Goal: Task Accomplishment & Management: Manage account settings

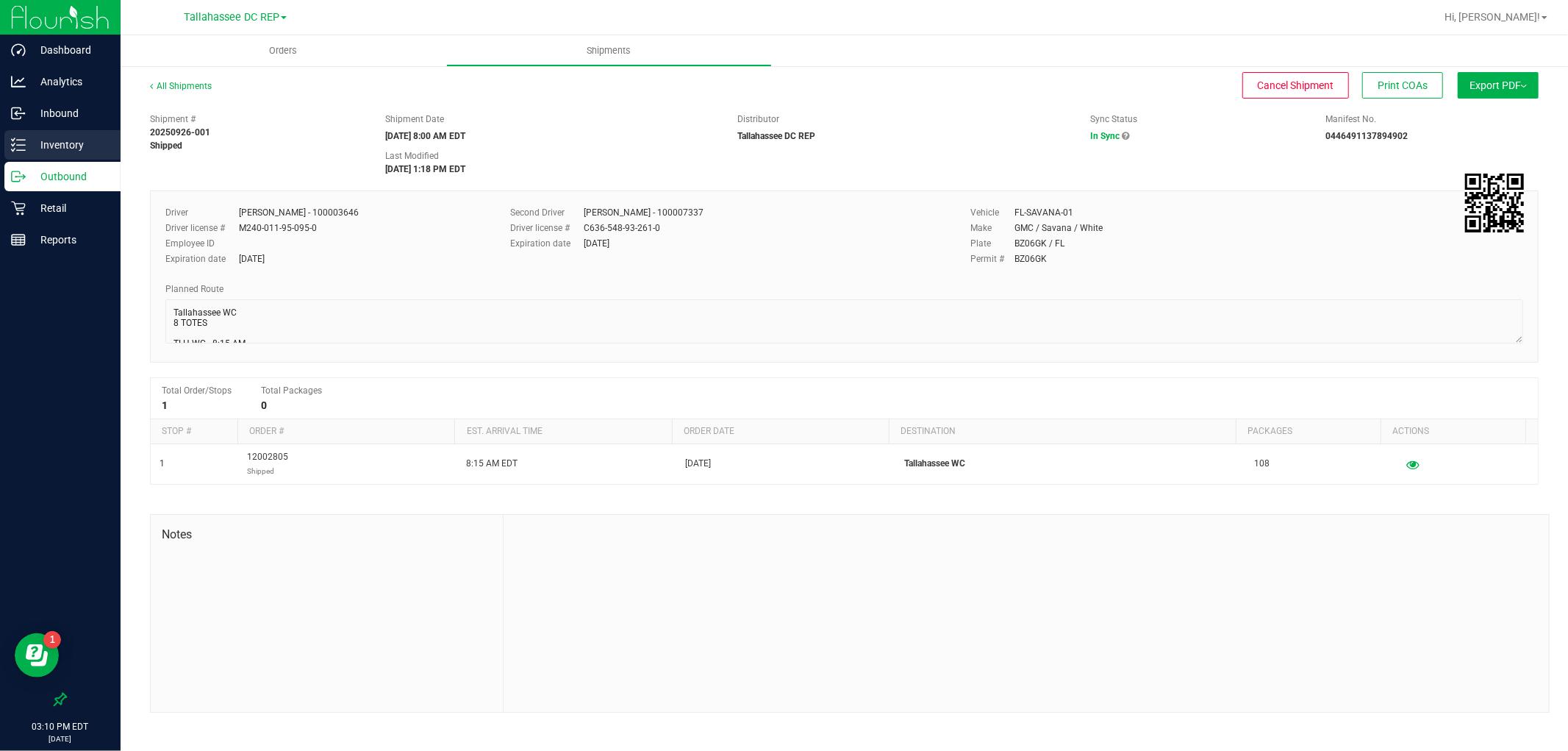
click at [75, 142] on p "Inventory" at bounding box center [70, 145] width 88 height 18
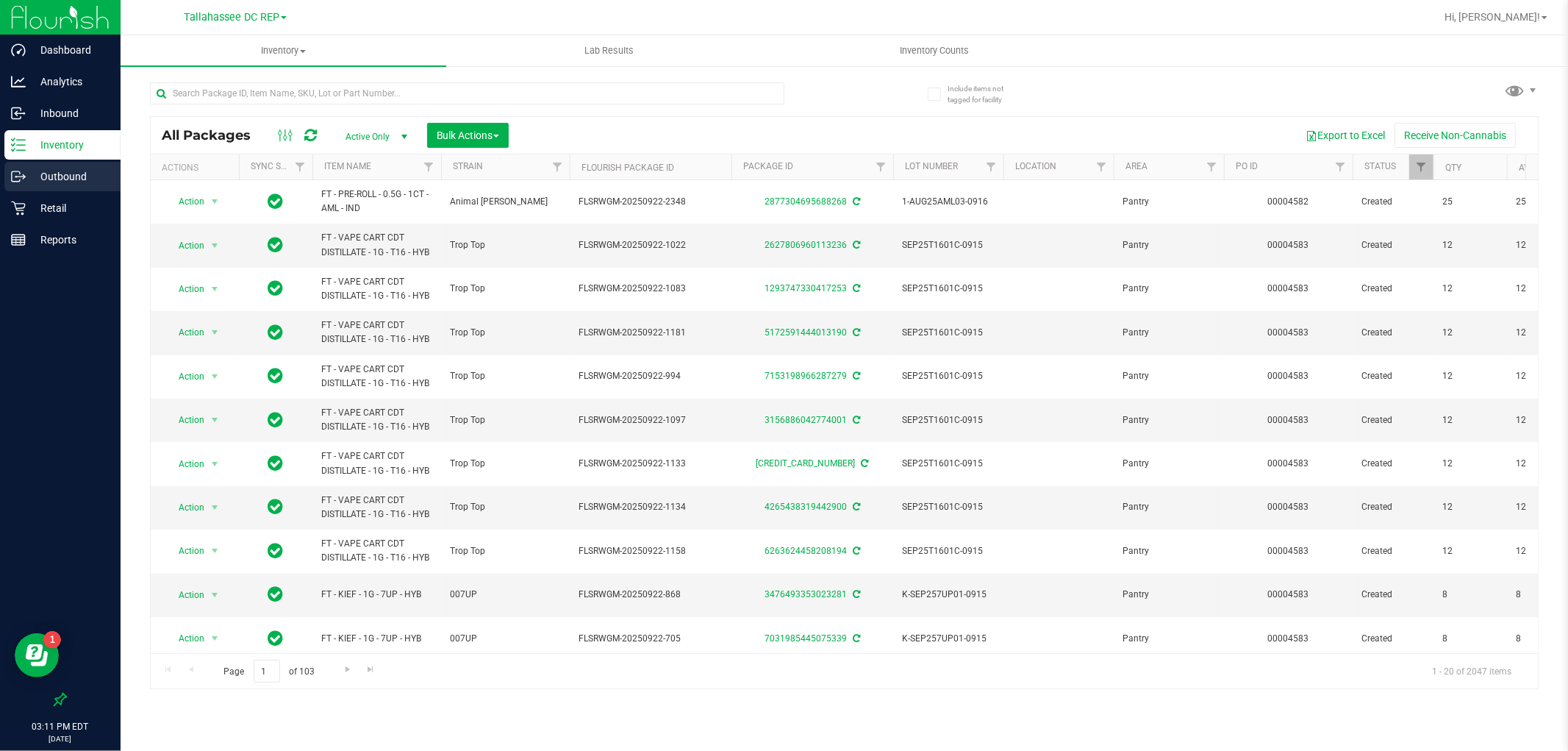
click at [74, 170] on p "Outbound" at bounding box center [70, 176] width 88 height 18
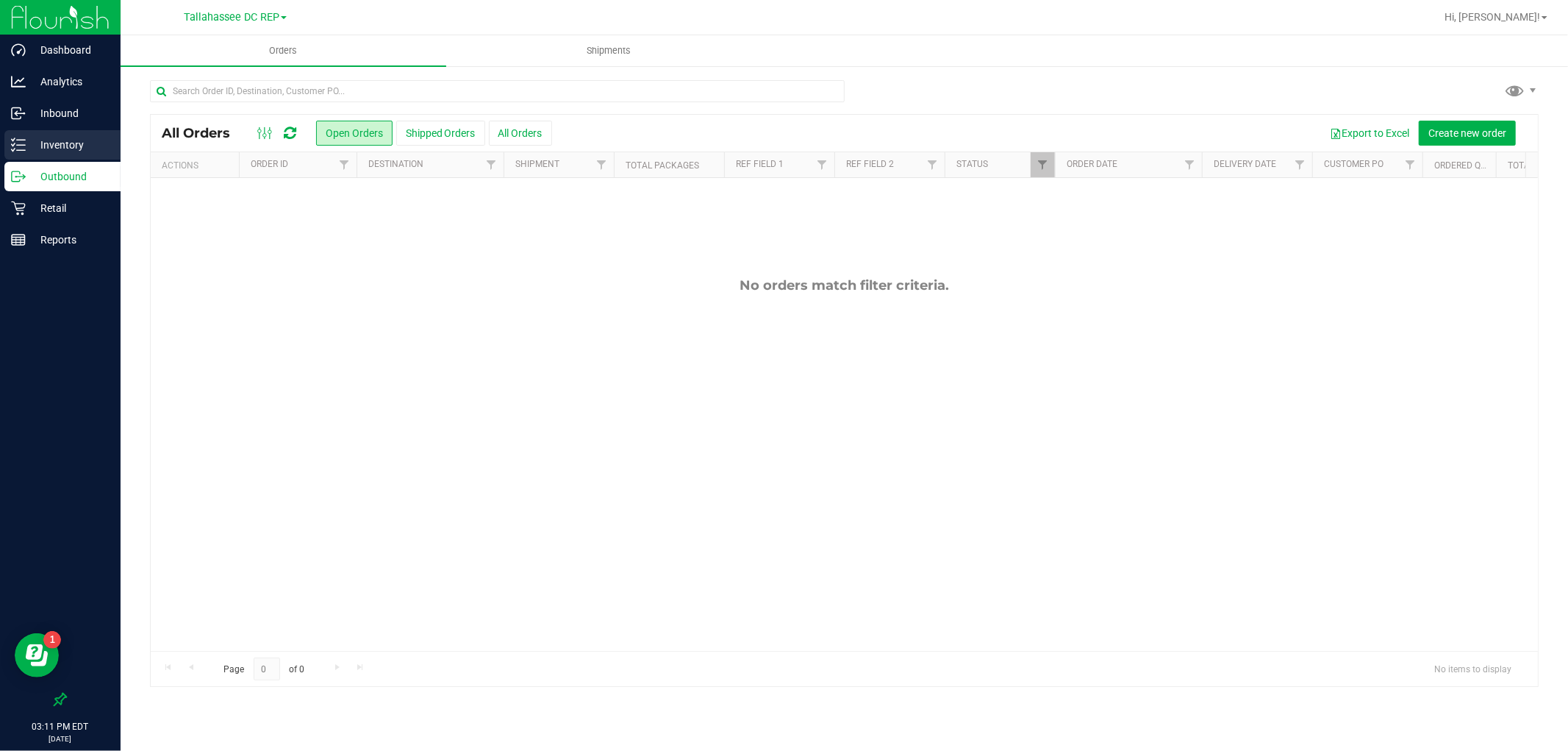
click at [91, 141] on p "Inventory" at bounding box center [70, 145] width 88 height 18
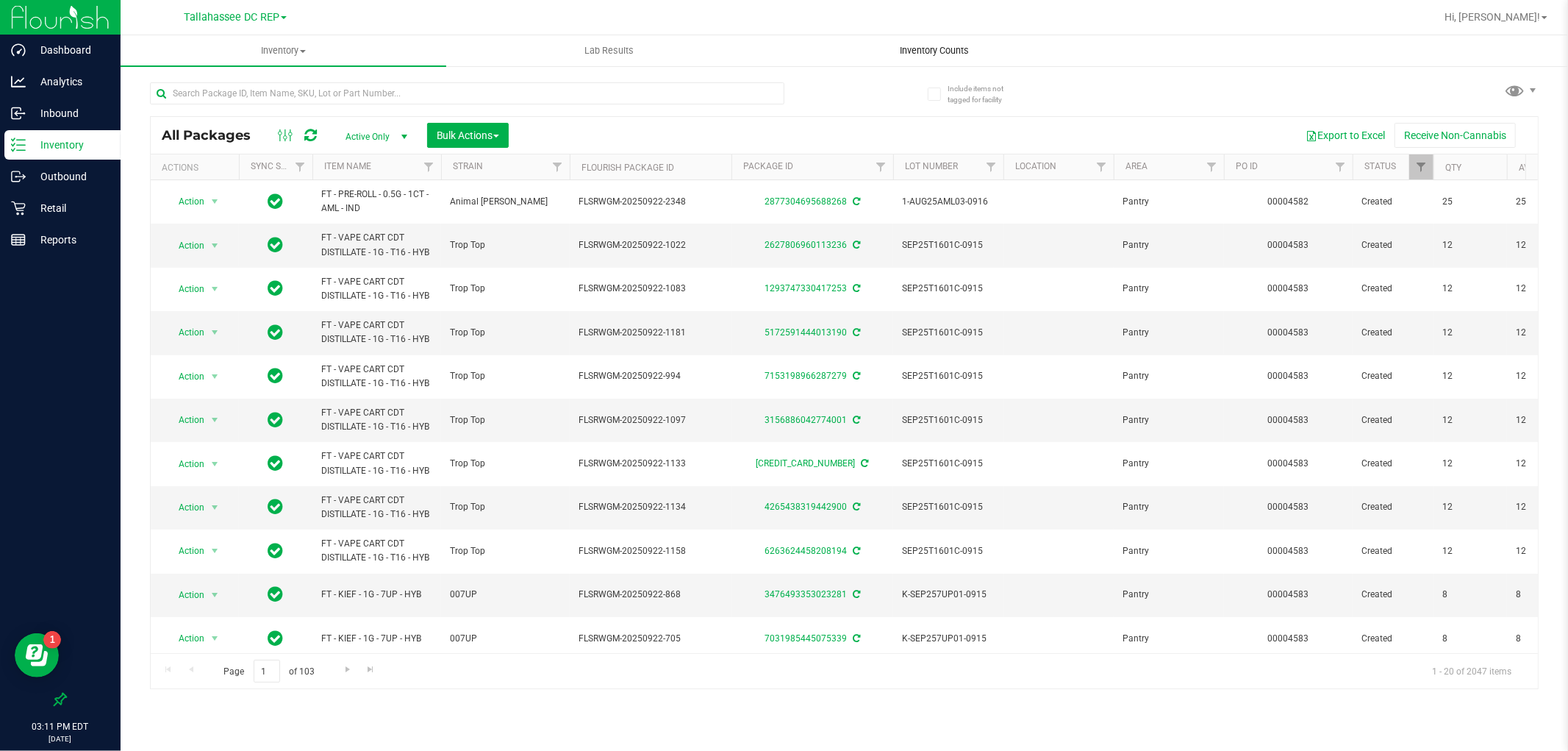
click at [967, 49] on span "Inventory Counts" at bounding box center [935, 51] width 109 height 13
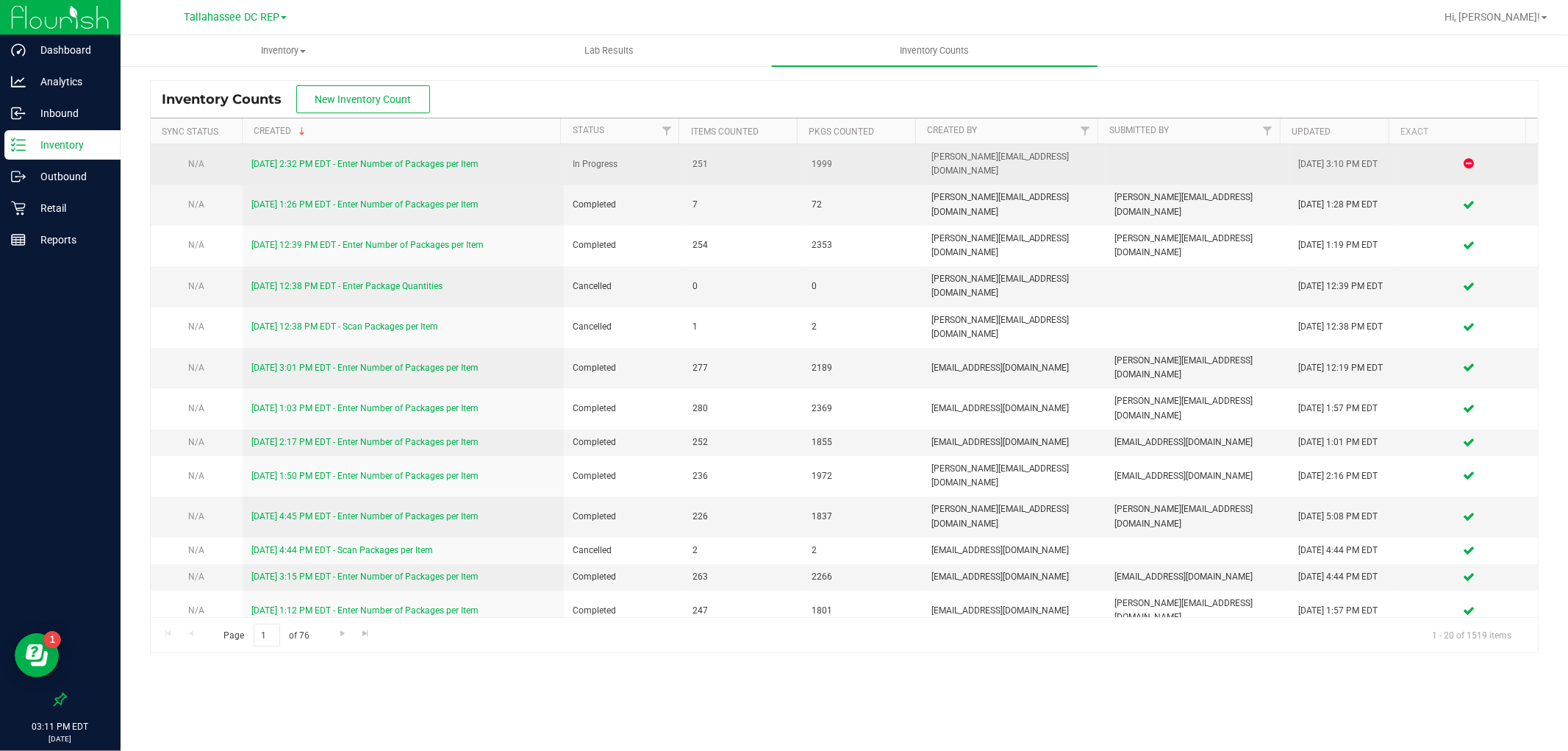
click at [463, 159] on link "[DATE] 2:32 PM EDT - Enter Number of Packages per Item" at bounding box center [365, 164] width 227 height 10
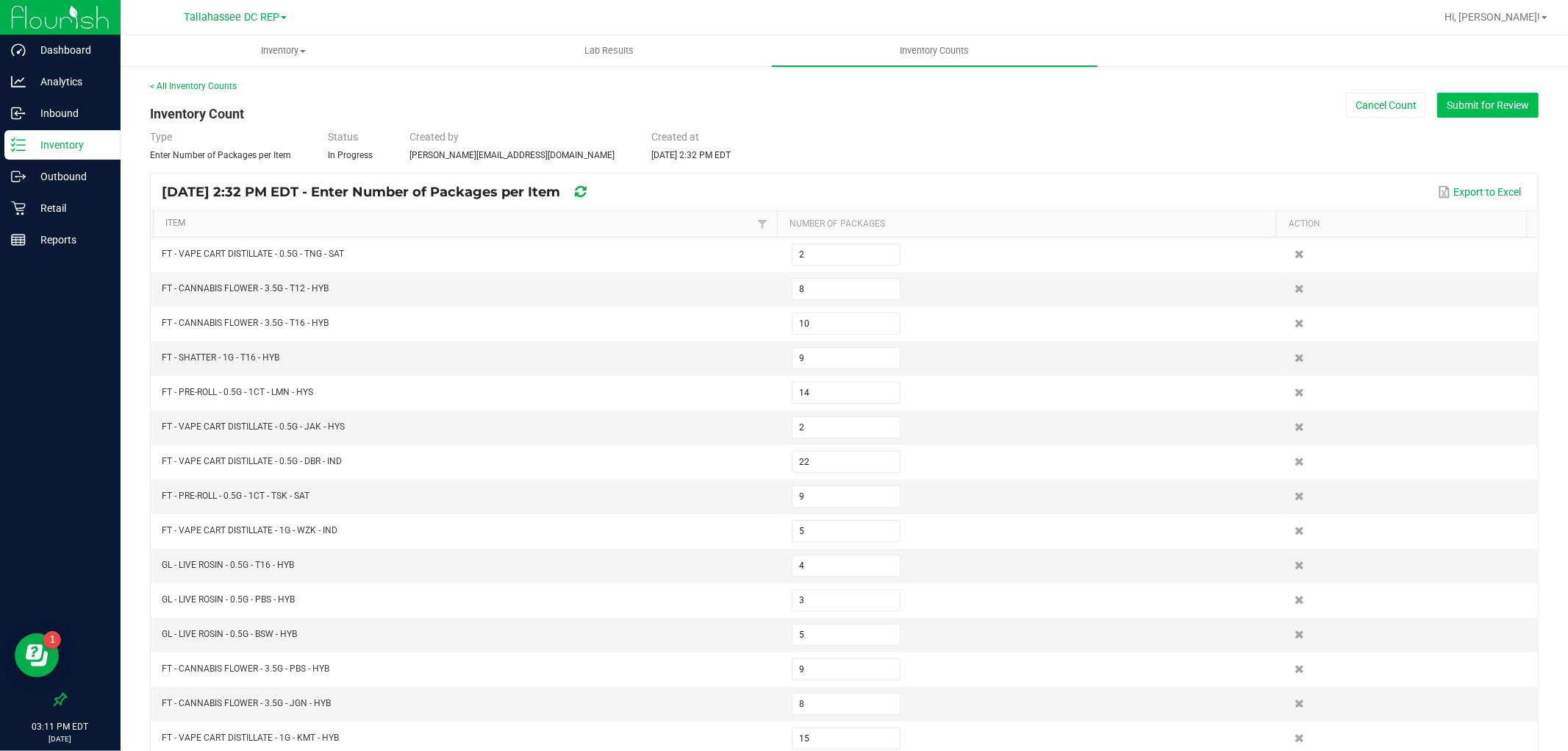
click at [1470, 106] on button "Submit for Review" at bounding box center [1488, 105] width 102 height 25
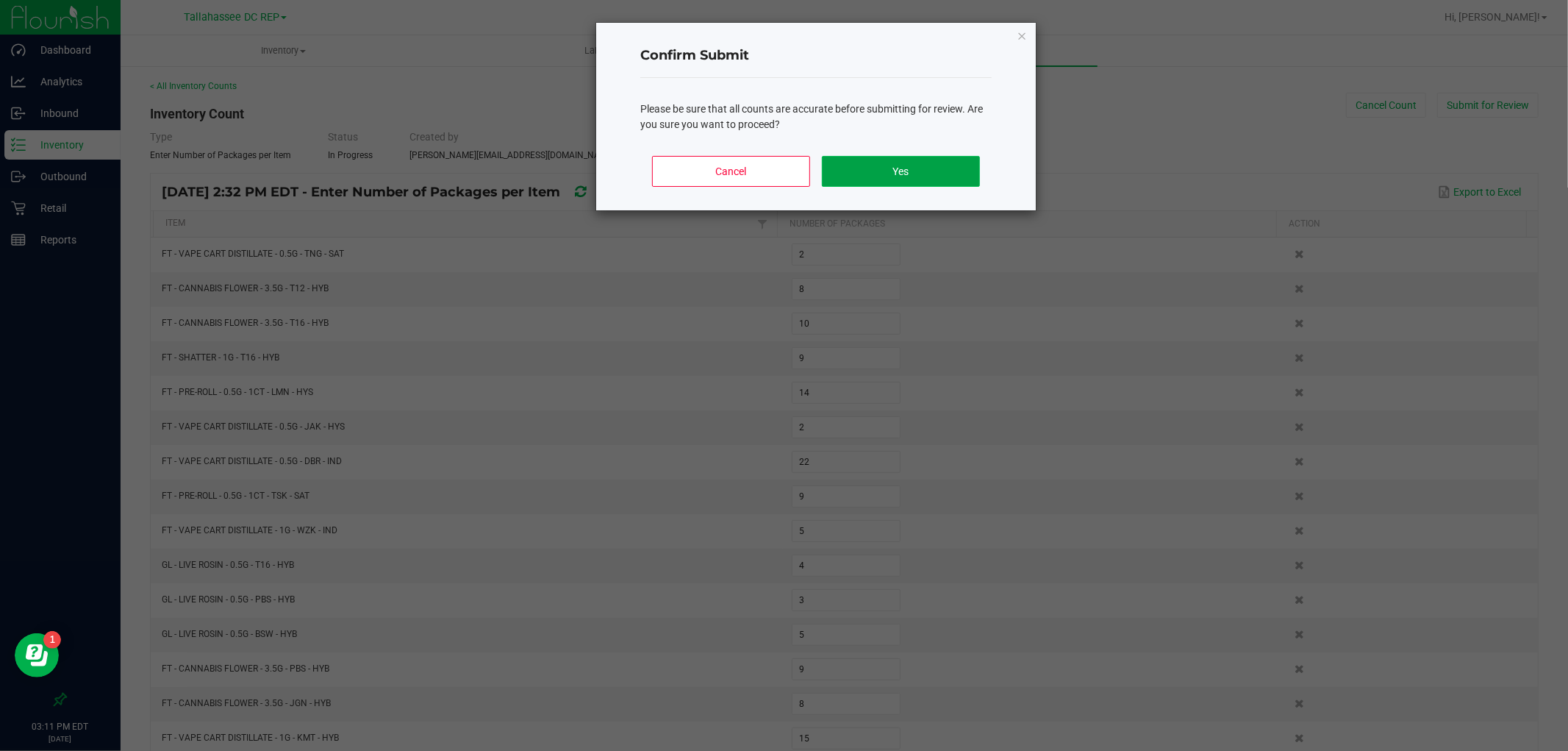
click at [906, 167] on button "Yes" at bounding box center [900, 172] width 158 height 31
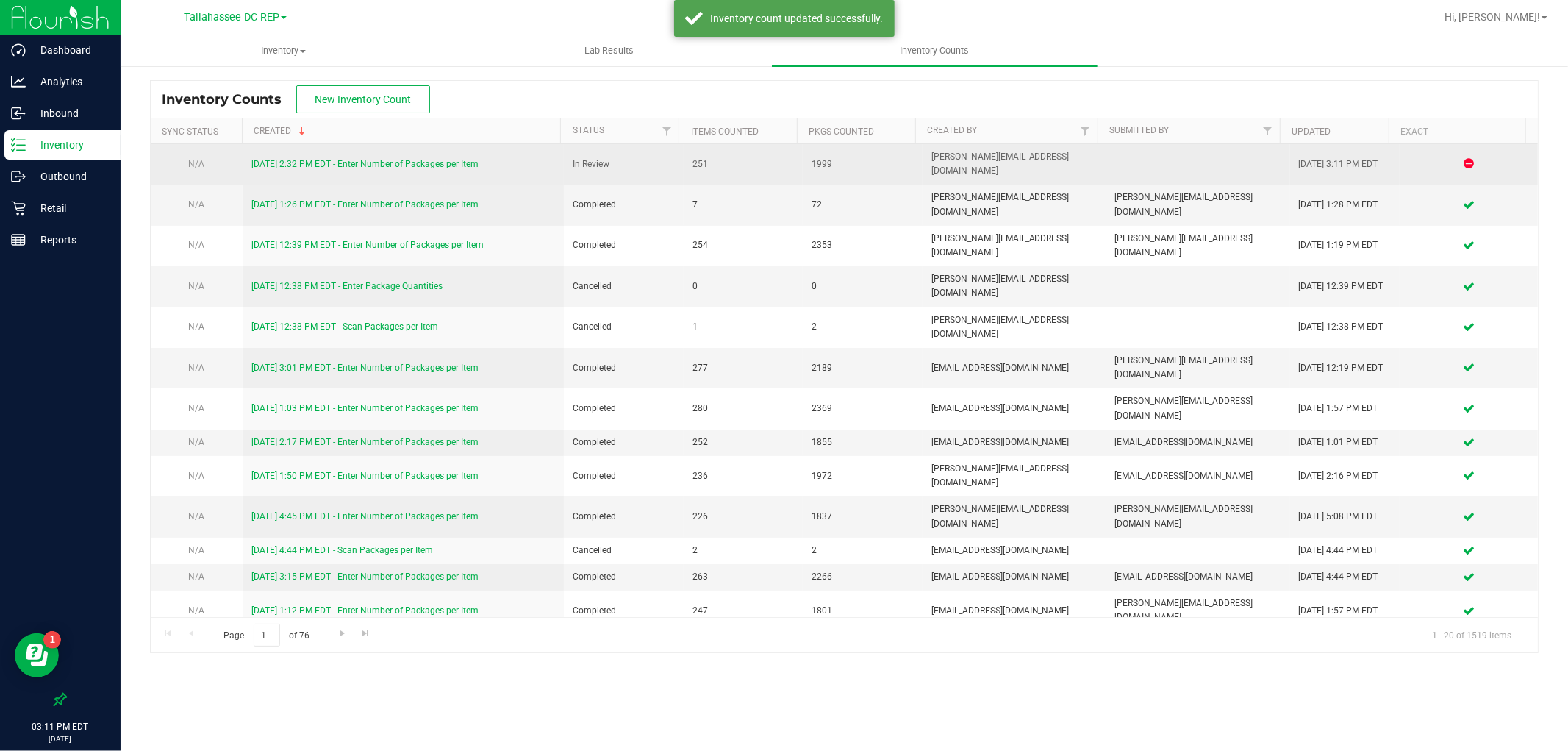
click at [454, 159] on link "[DATE] 2:32 PM EDT - Enter Number of Packages per Item" at bounding box center [365, 164] width 227 height 10
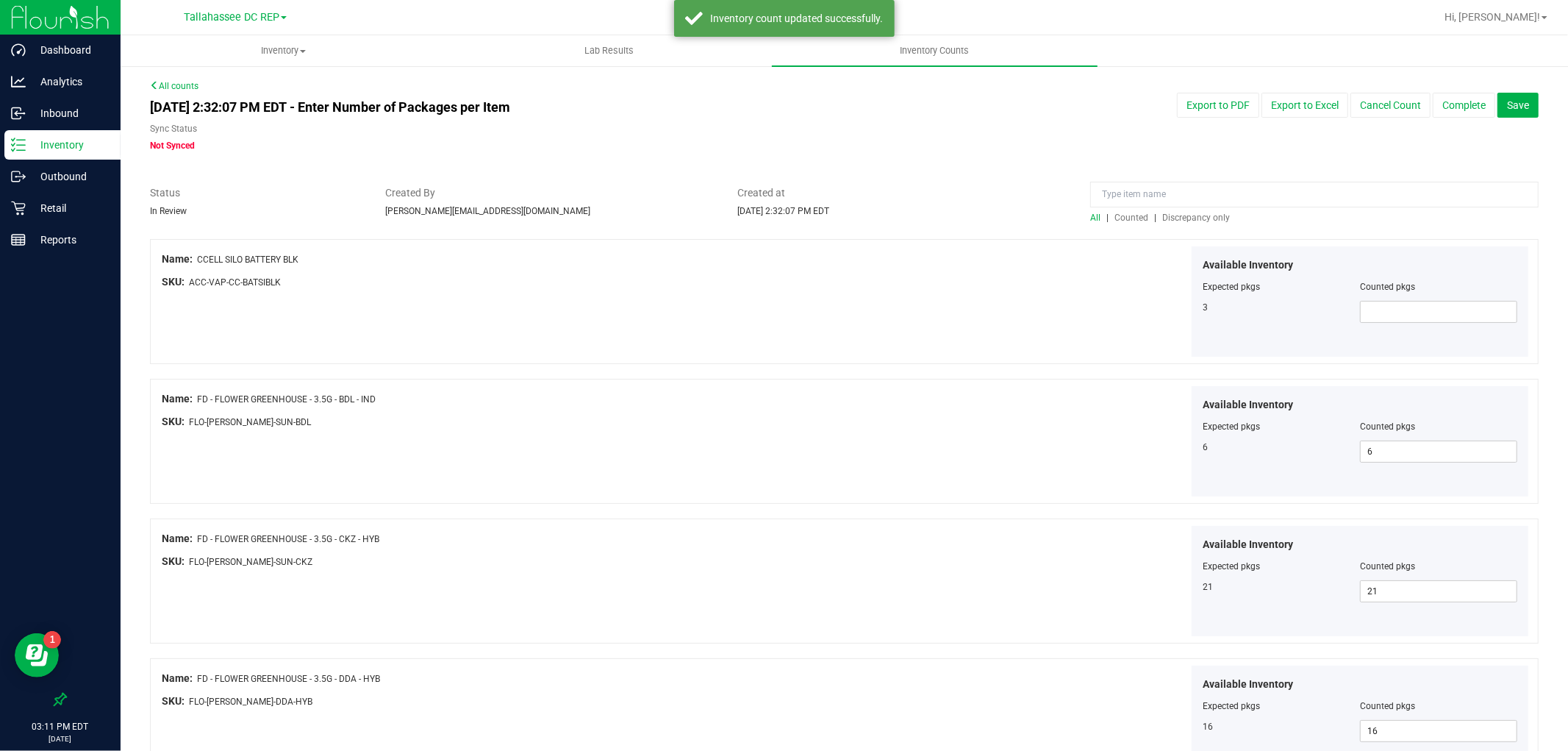
click at [1199, 218] on span "Discrepancy only" at bounding box center [1196, 217] width 68 height 10
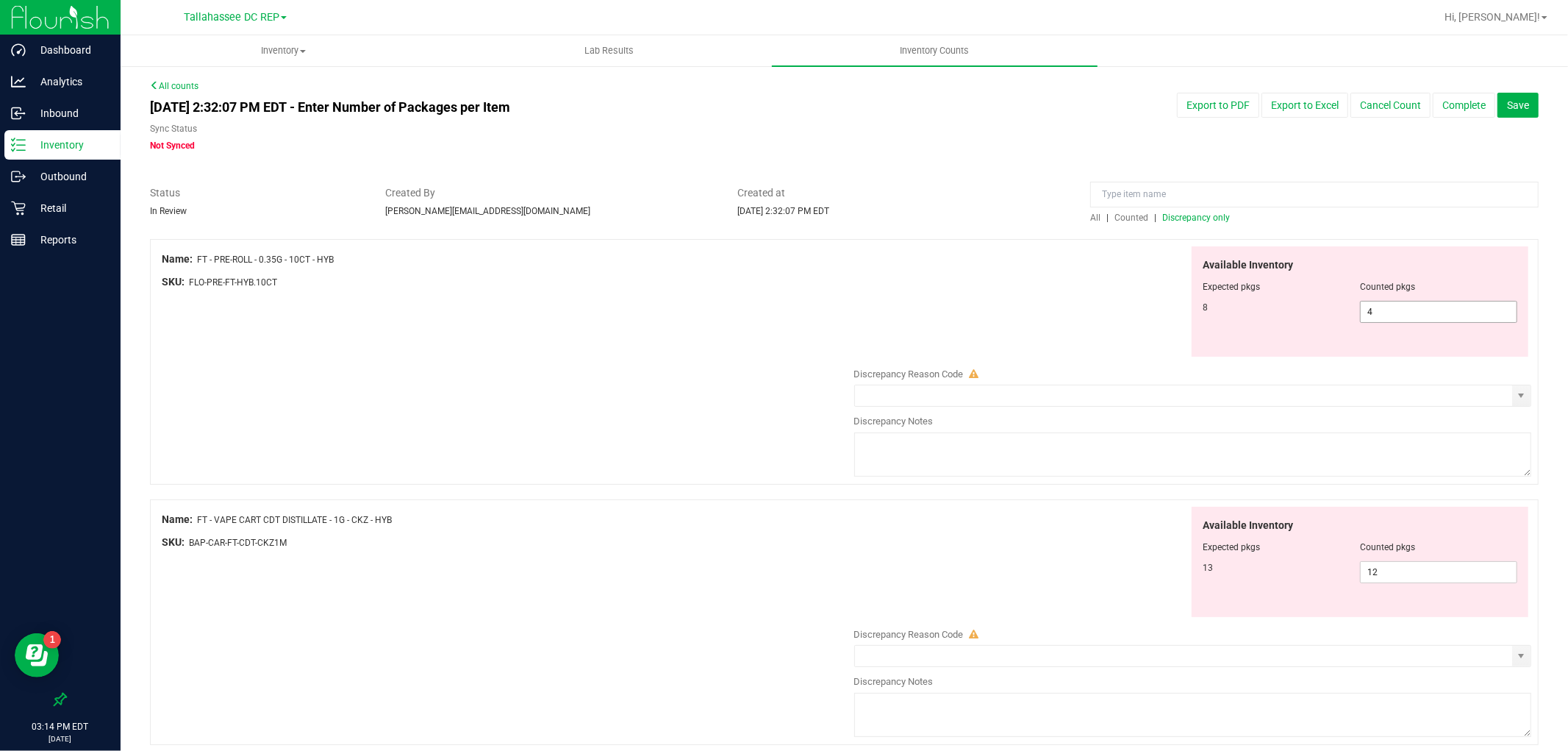
click at [1430, 318] on span "4 4" at bounding box center [1439, 312] width 158 height 22
drag, startPoint x: 1430, startPoint y: 318, endPoint x: 1181, endPoint y: 311, distance: 249.1
click at [1430, 318] on input "4" at bounding box center [1439, 312] width 156 height 21
type input "8"
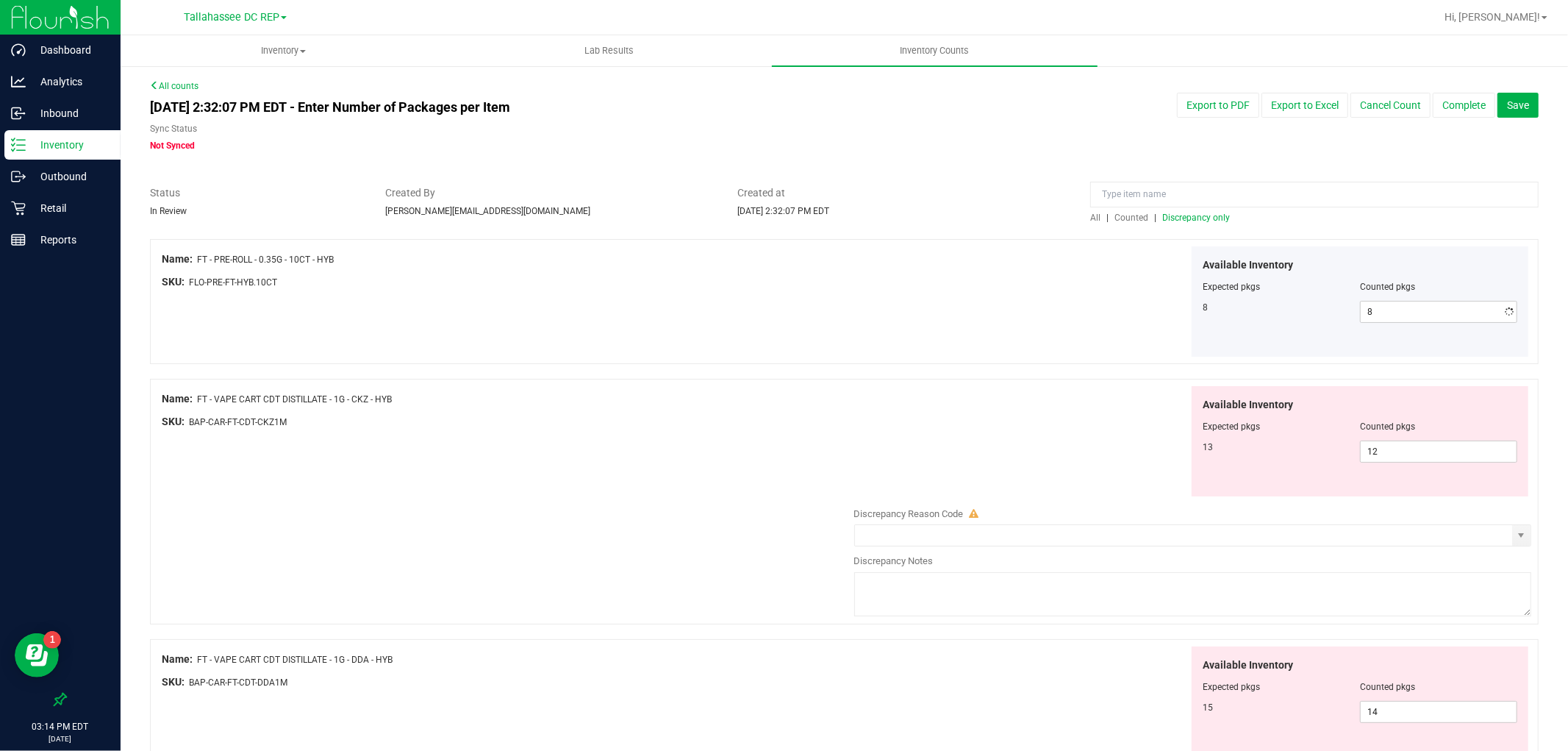
click at [976, 327] on div "Available Inventory Expected pkgs Counted pkgs 8 8 8" at bounding box center [1189, 301] width 685 height 111
click at [1449, 451] on span "12 12" at bounding box center [1439, 452] width 158 height 22
click at [1449, 451] on input "12" at bounding box center [1439, 452] width 156 height 21
type input "13"
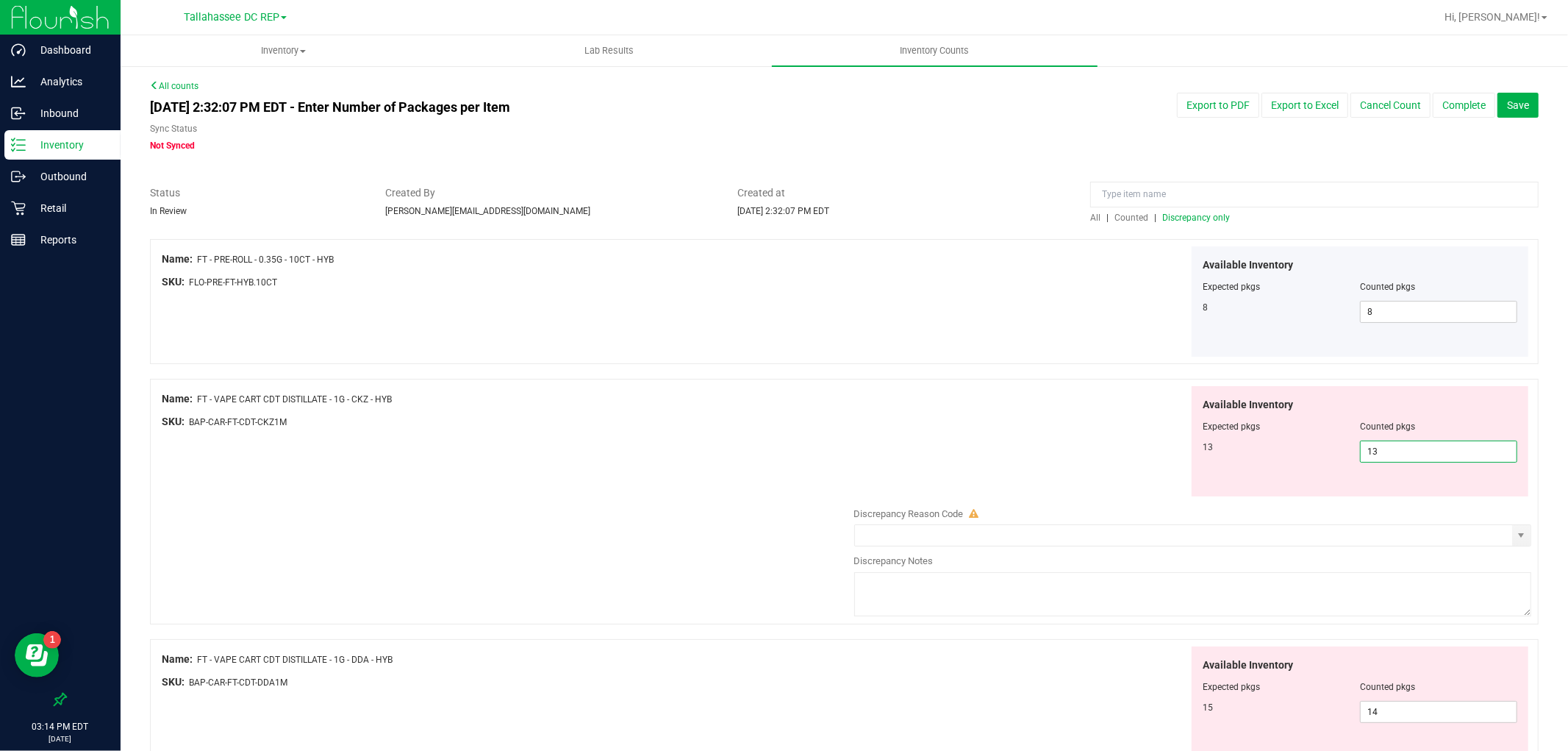
click at [1012, 342] on div "Available Inventory Expected pkgs Counted pkgs 8 8 8" at bounding box center [1189, 301] width 685 height 111
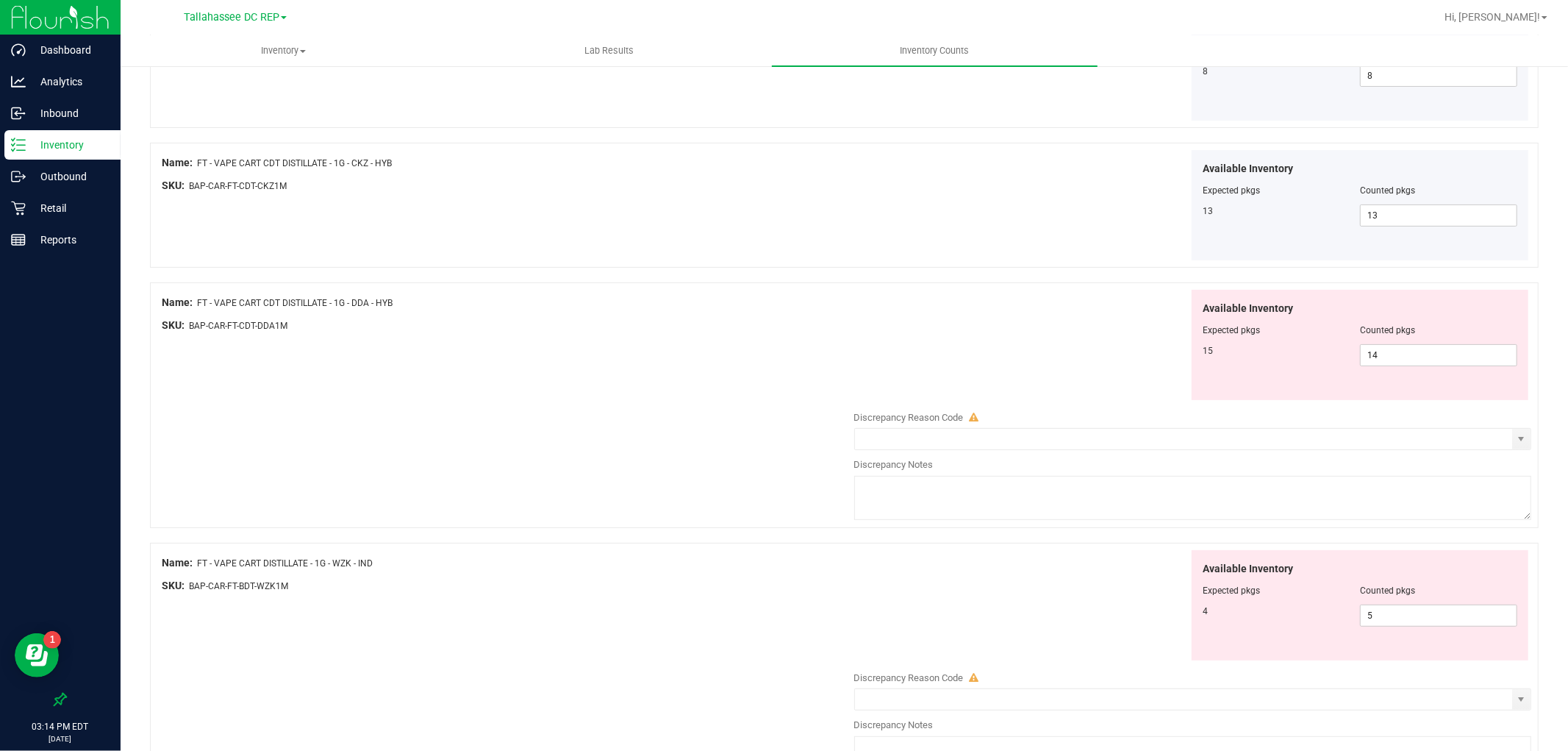
scroll to position [245, 0]
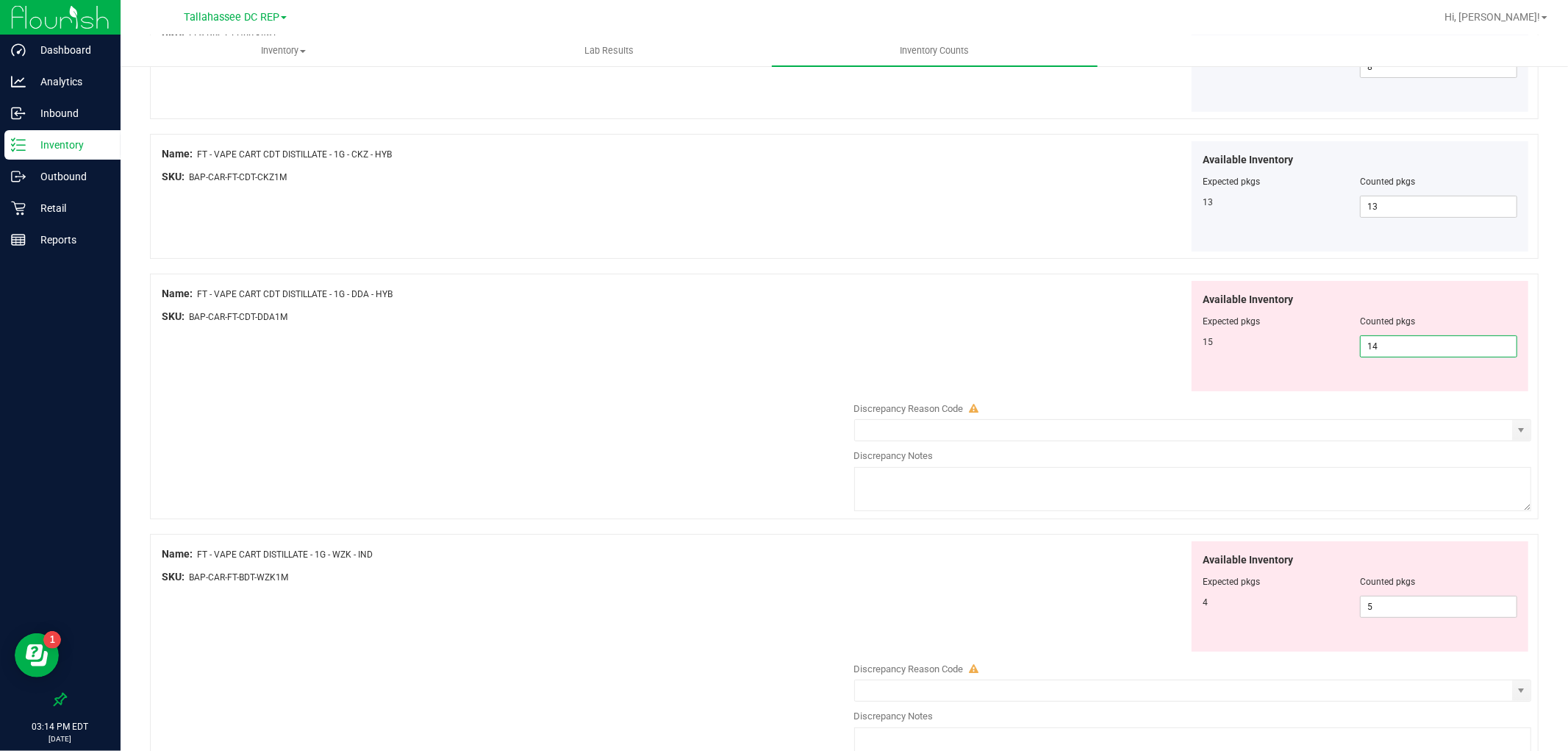
click at [1448, 352] on span "14 14" at bounding box center [1439, 346] width 158 height 22
click at [1448, 352] on input "14" at bounding box center [1439, 346] width 156 height 21
type input "15"
click at [1094, 322] on div "Available Inventory Expected pkgs Counted pkgs 15 15 15" at bounding box center [1189, 336] width 685 height 111
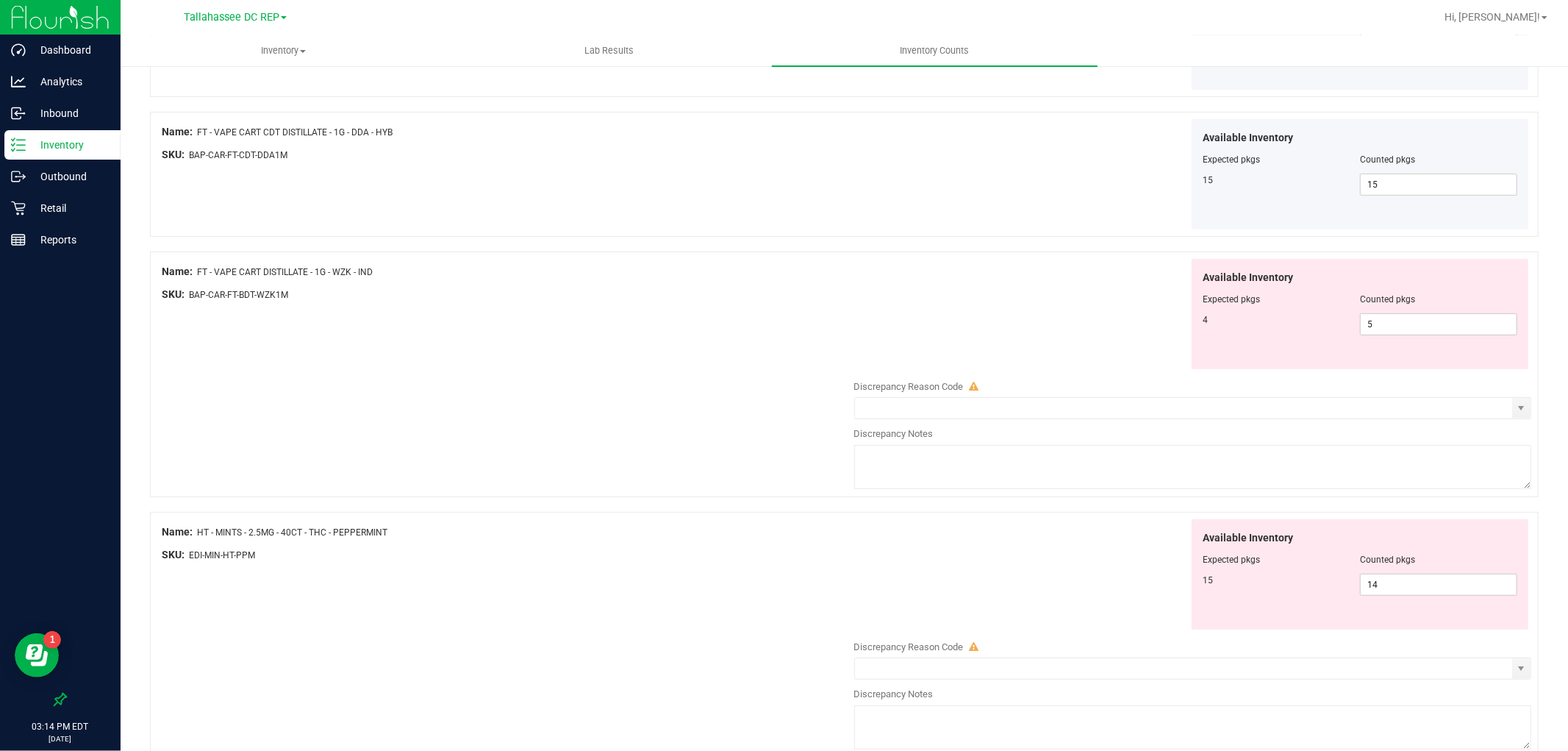
scroll to position [408, 0]
click at [1448, 334] on div "Available Inventory Expected pkgs Counted pkgs 4 5 5" at bounding box center [1359, 312] width 337 height 111
click at [1449, 322] on span "5 5" at bounding box center [1439, 323] width 158 height 22
click at [1449, 322] on input "5" at bounding box center [1439, 323] width 156 height 21
type input "4"
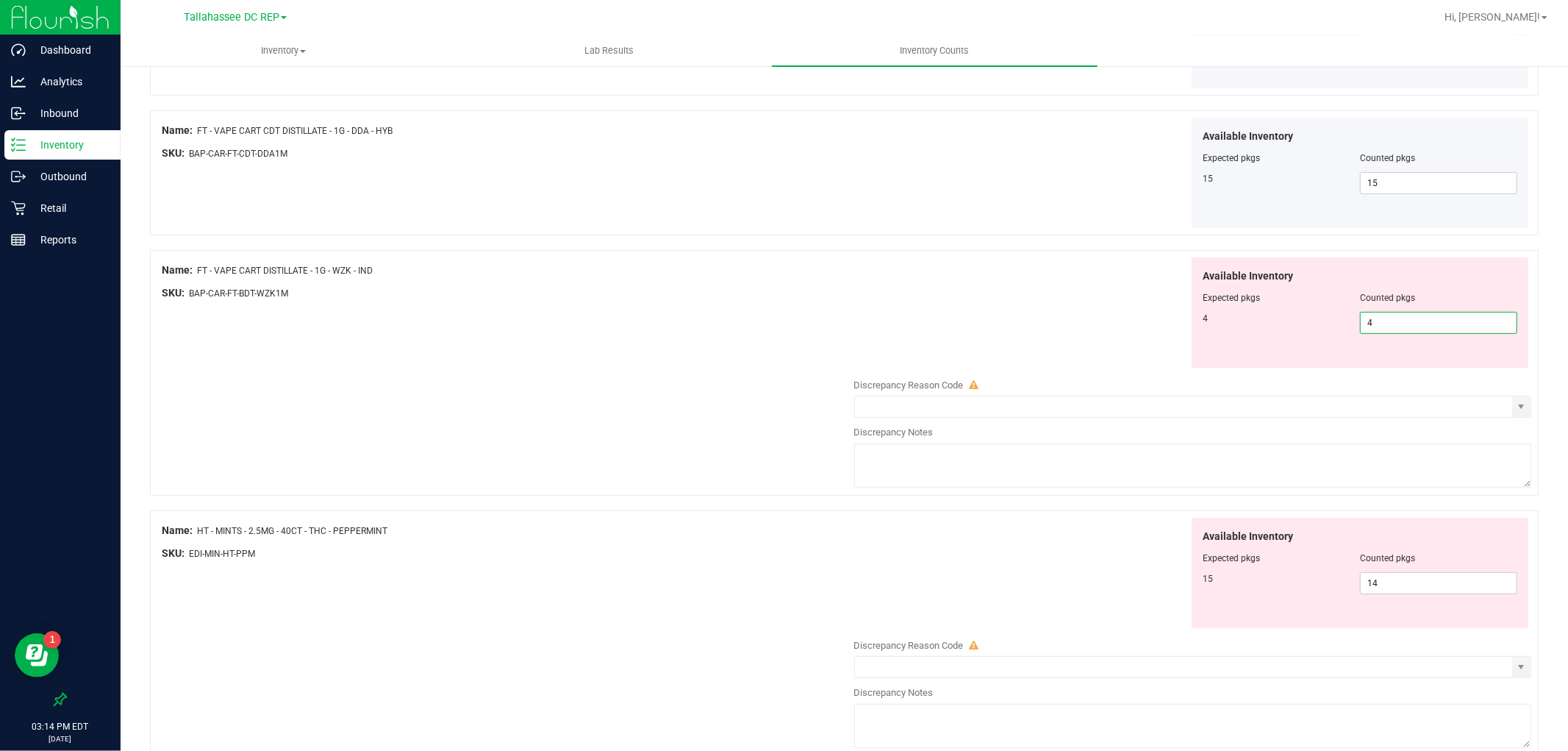
type input "4"
click at [1093, 318] on div "Available Inventory Expected pkgs Counted pkgs 4 4 4" at bounding box center [1189, 312] width 685 height 111
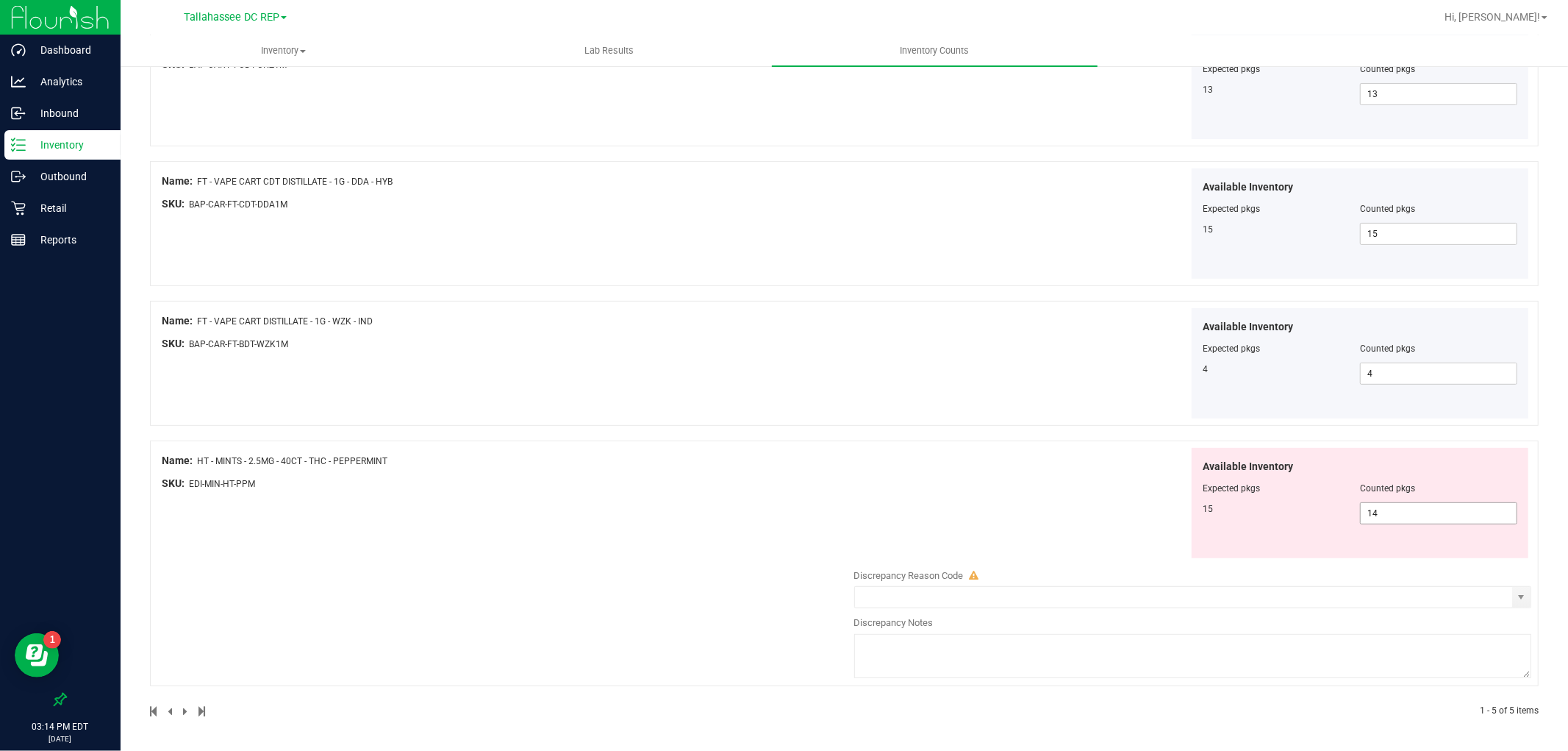
click at [1437, 520] on span "14 14" at bounding box center [1439, 513] width 158 height 22
click at [1437, 520] on input "14" at bounding box center [1439, 513] width 156 height 21
type input "15"
click at [1085, 442] on div "Name: FT - PRE-ROLL - 0.35G - 10CT - HYB SKU: FLO-PRE-FT-HYB.10CT Available Inv…" at bounding box center [844, 299] width 1389 height 836
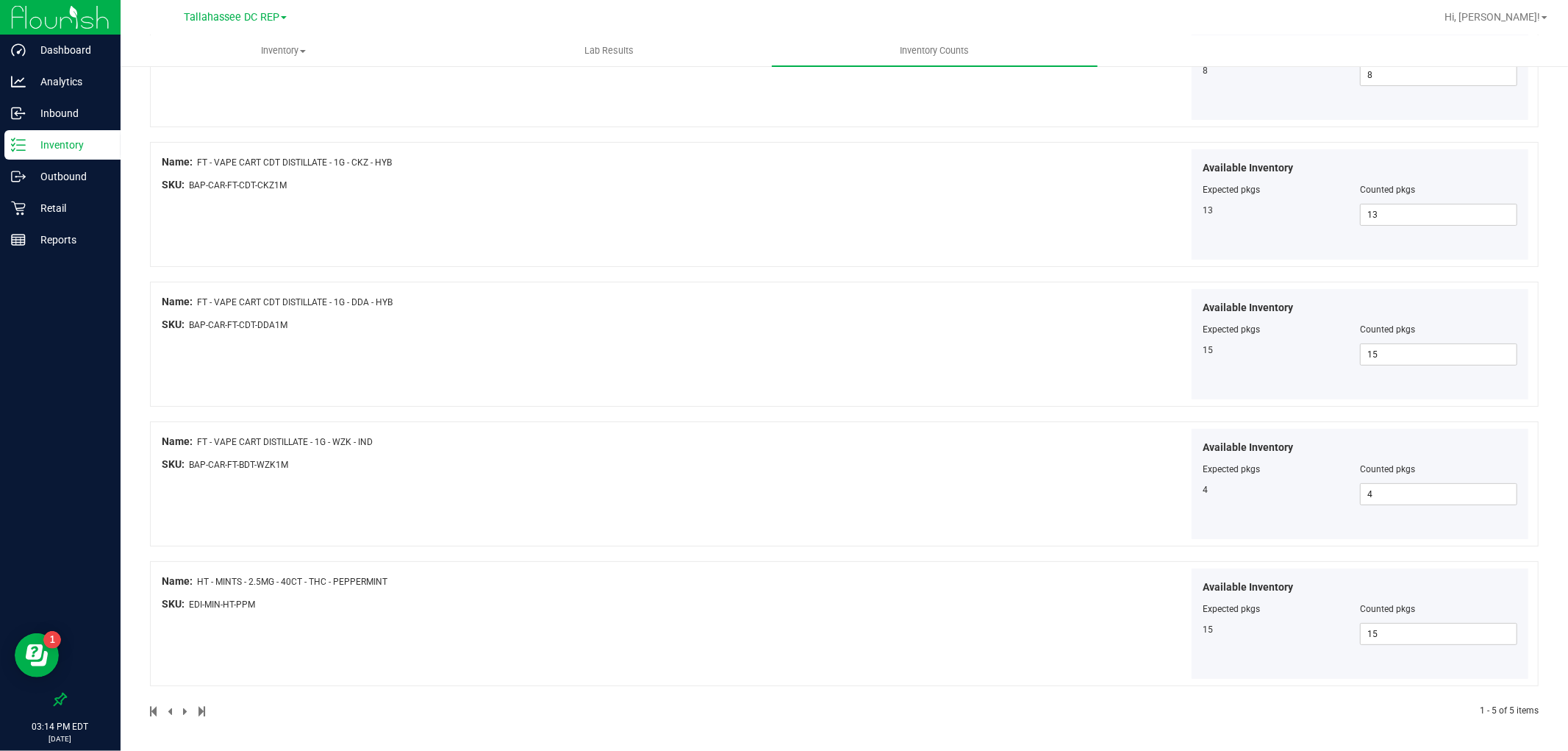
scroll to position [0, 0]
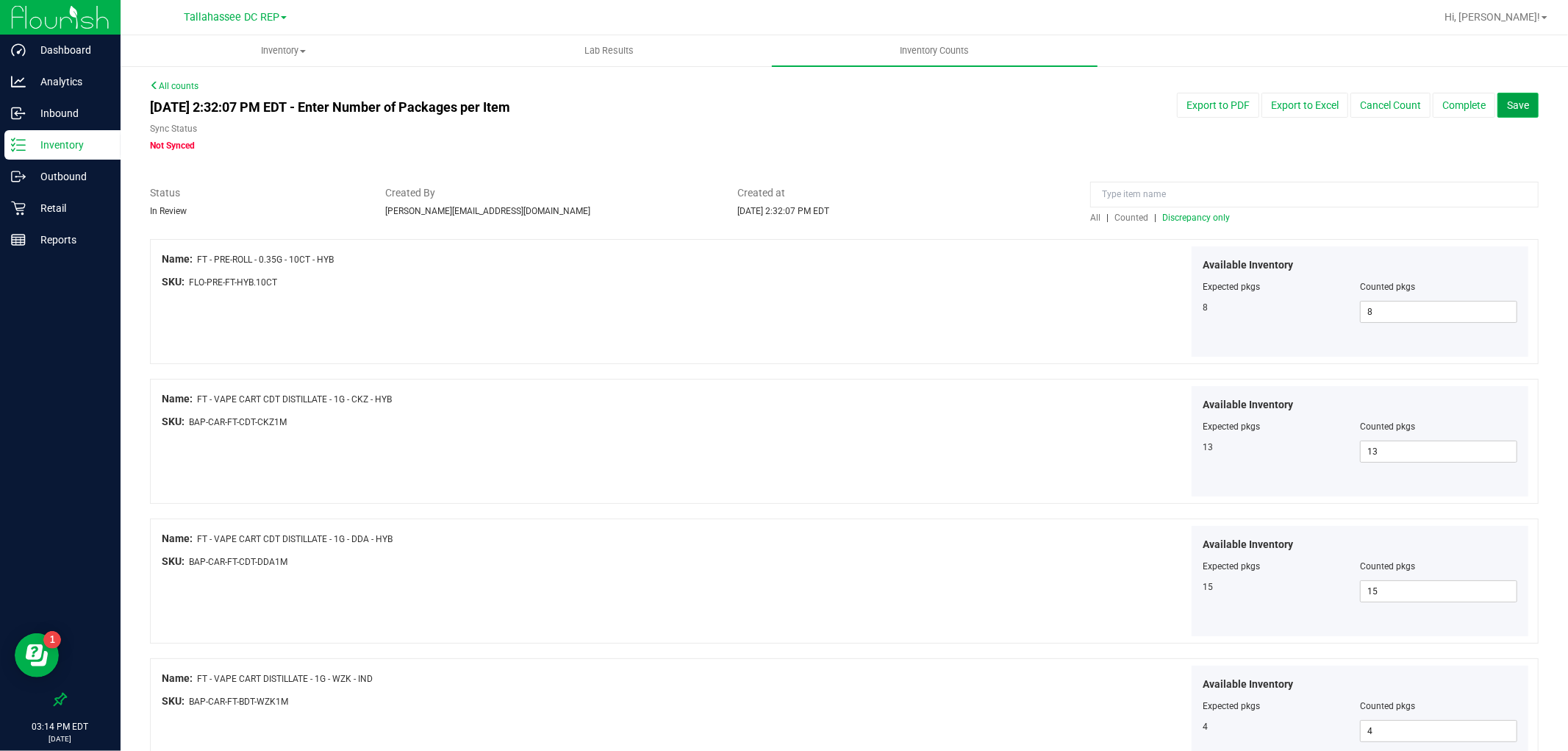
click at [1507, 108] on span "Save" at bounding box center [1518, 105] width 22 height 12
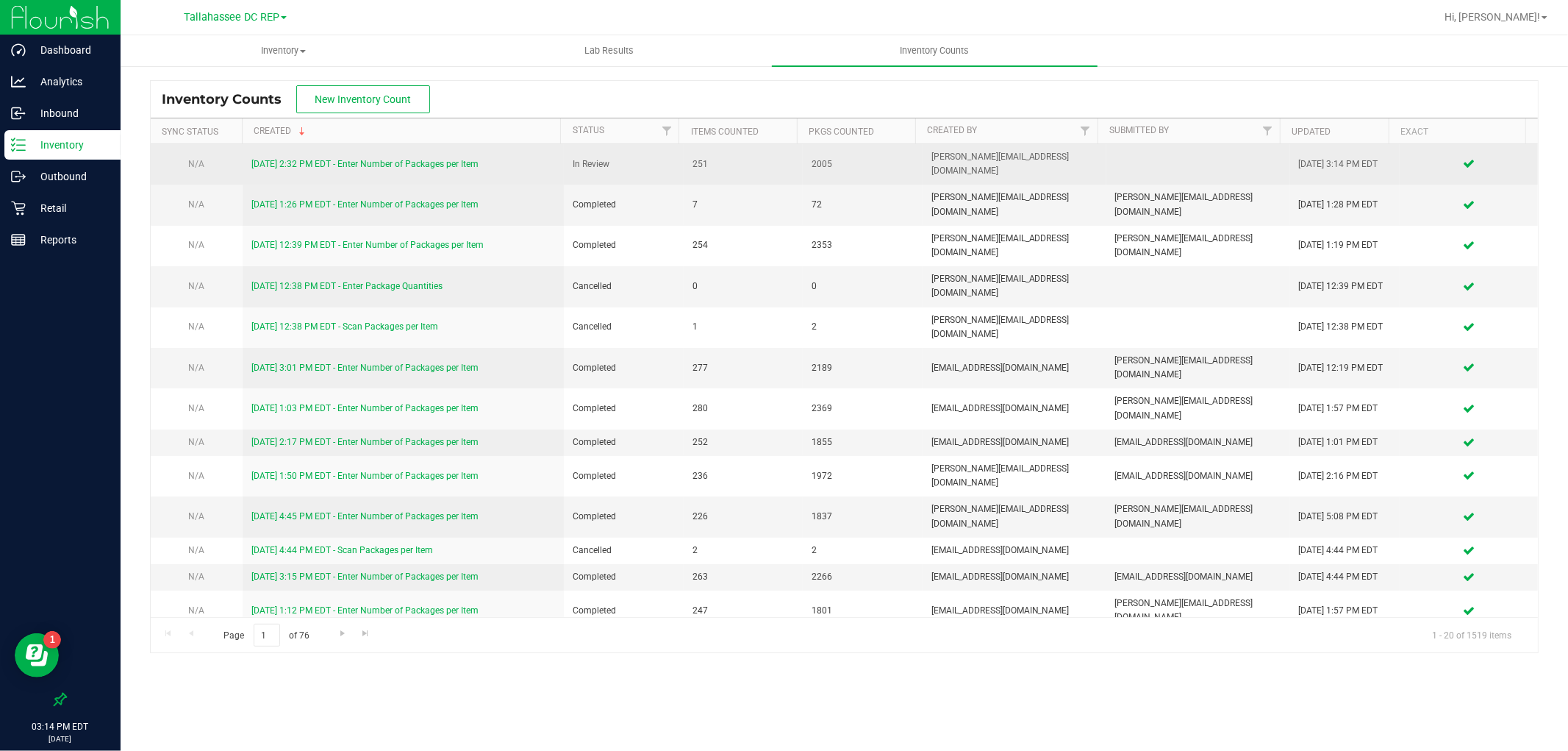
click at [432, 159] on link "[DATE] 2:32 PM EDT - Enter Number of Packages per Item" at bounding box center [365, 164] width 227 height 10
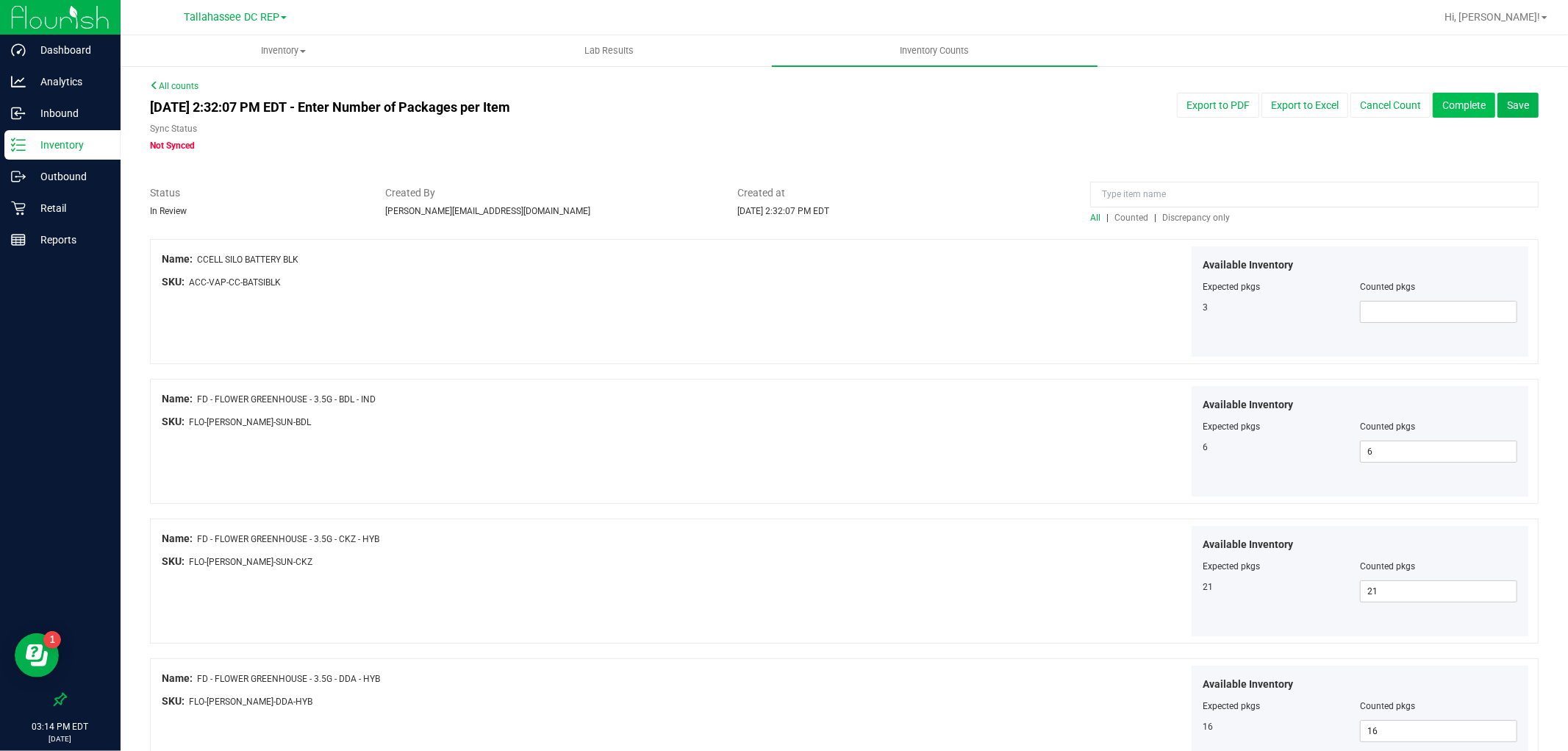
click at [1439, 111] on button "Complete" at bounding box center [1463, 105] width 63 height 25
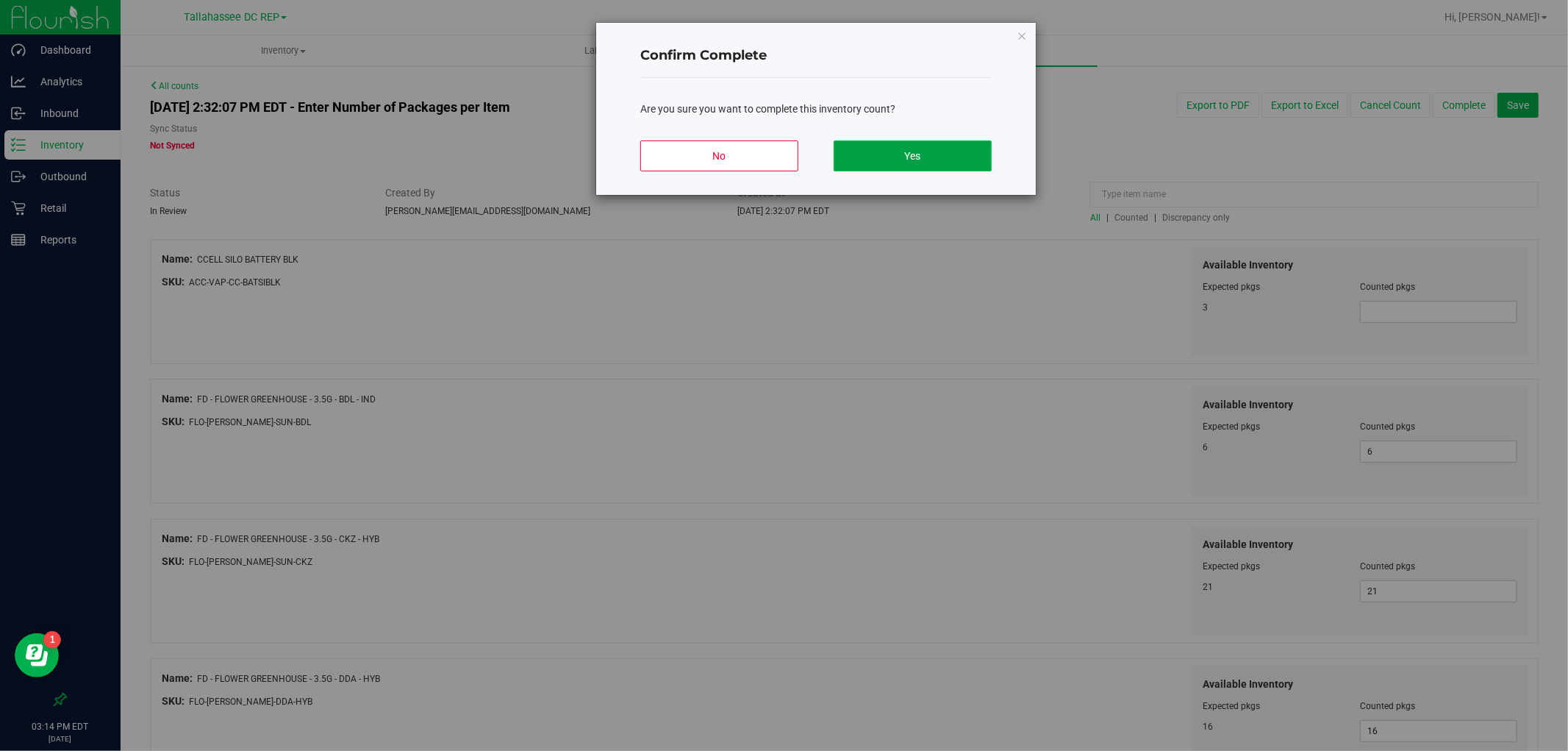
click at [954, 159] on button "Yes" at bounding box center [912, 156] width 158 height 31
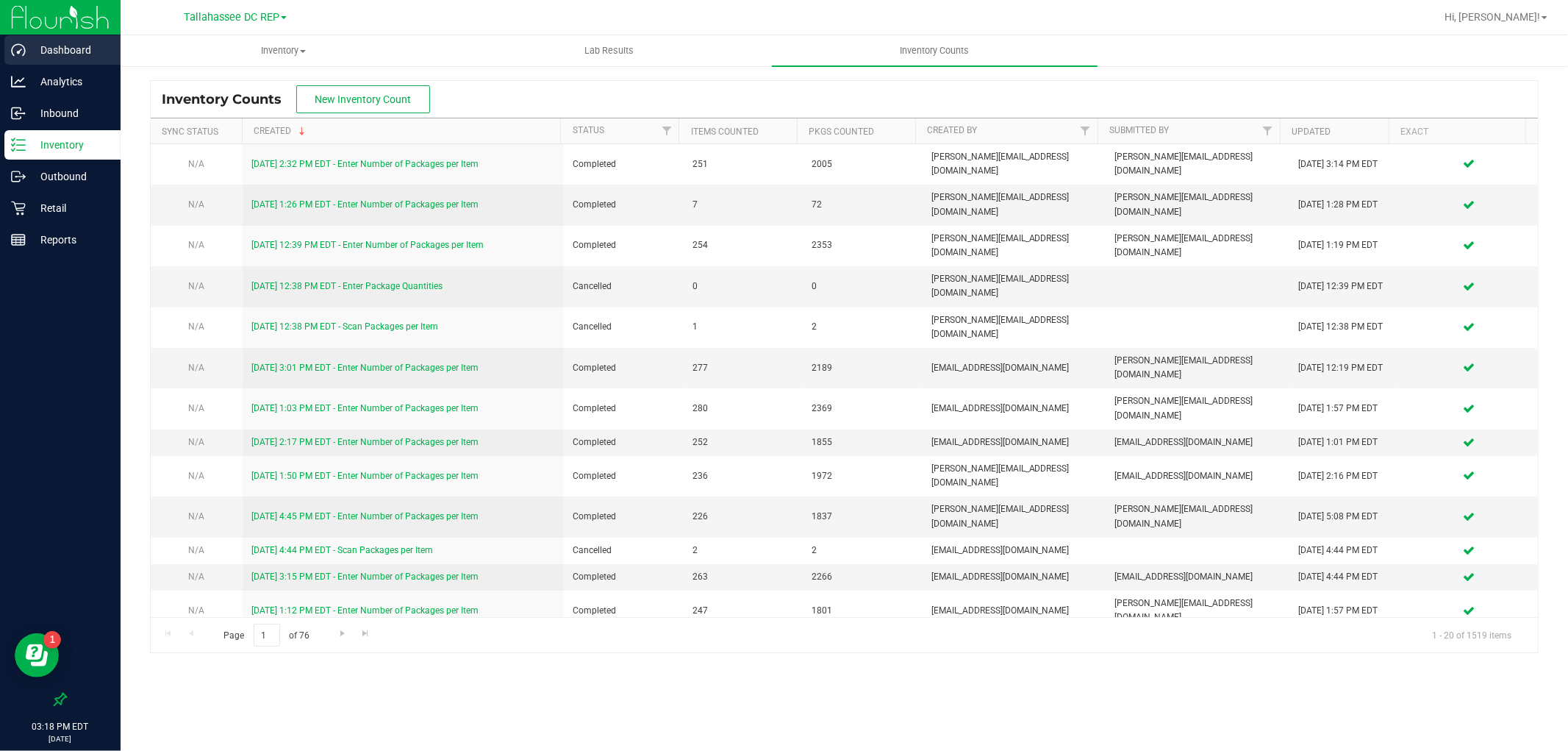
click at [71, 50] on p "Dashboard" at bounding box center [70, 50] width 88 height 18
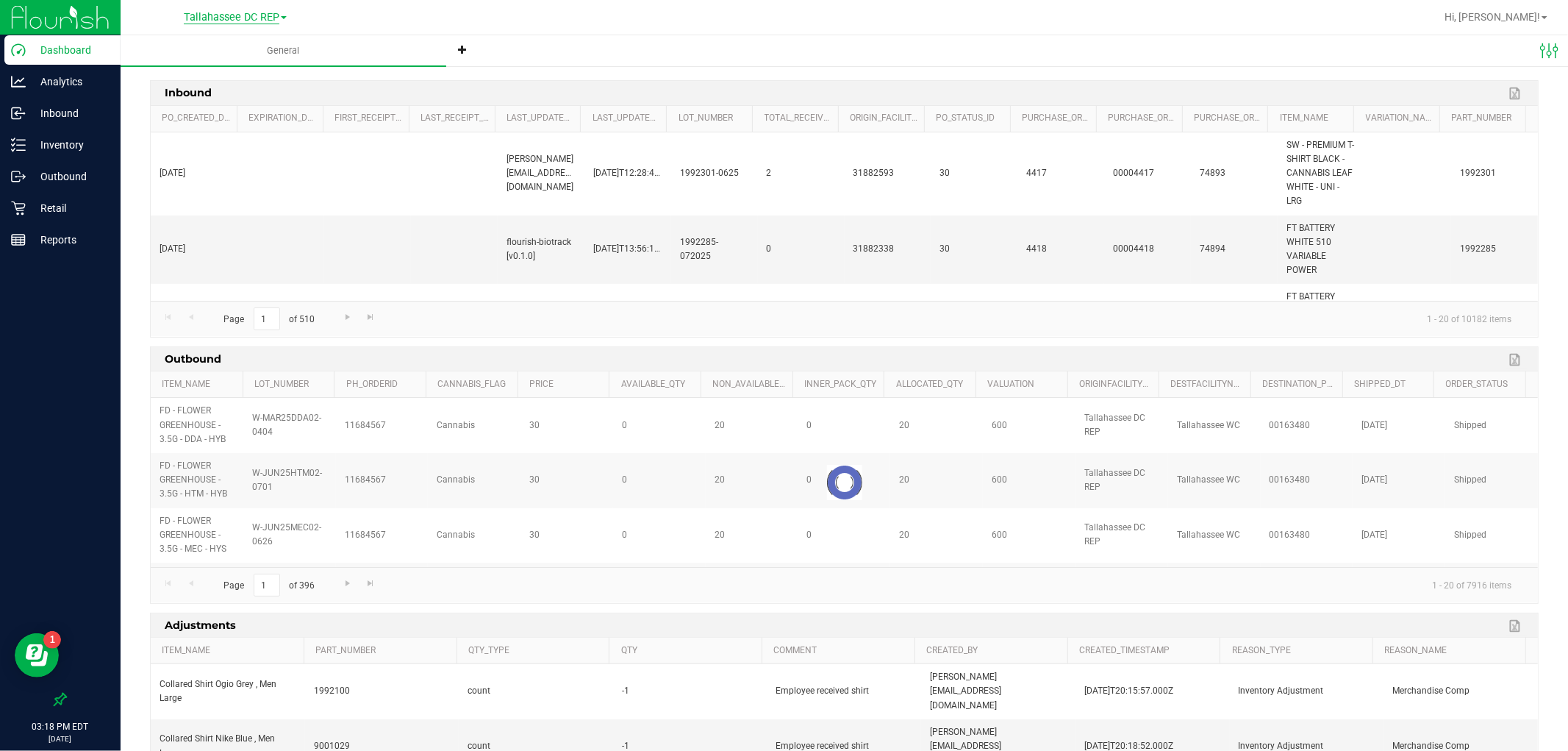
click at [276, 20] on span "Tallahassee DC REP" at bounding box center [231, 18] width 96 height 13
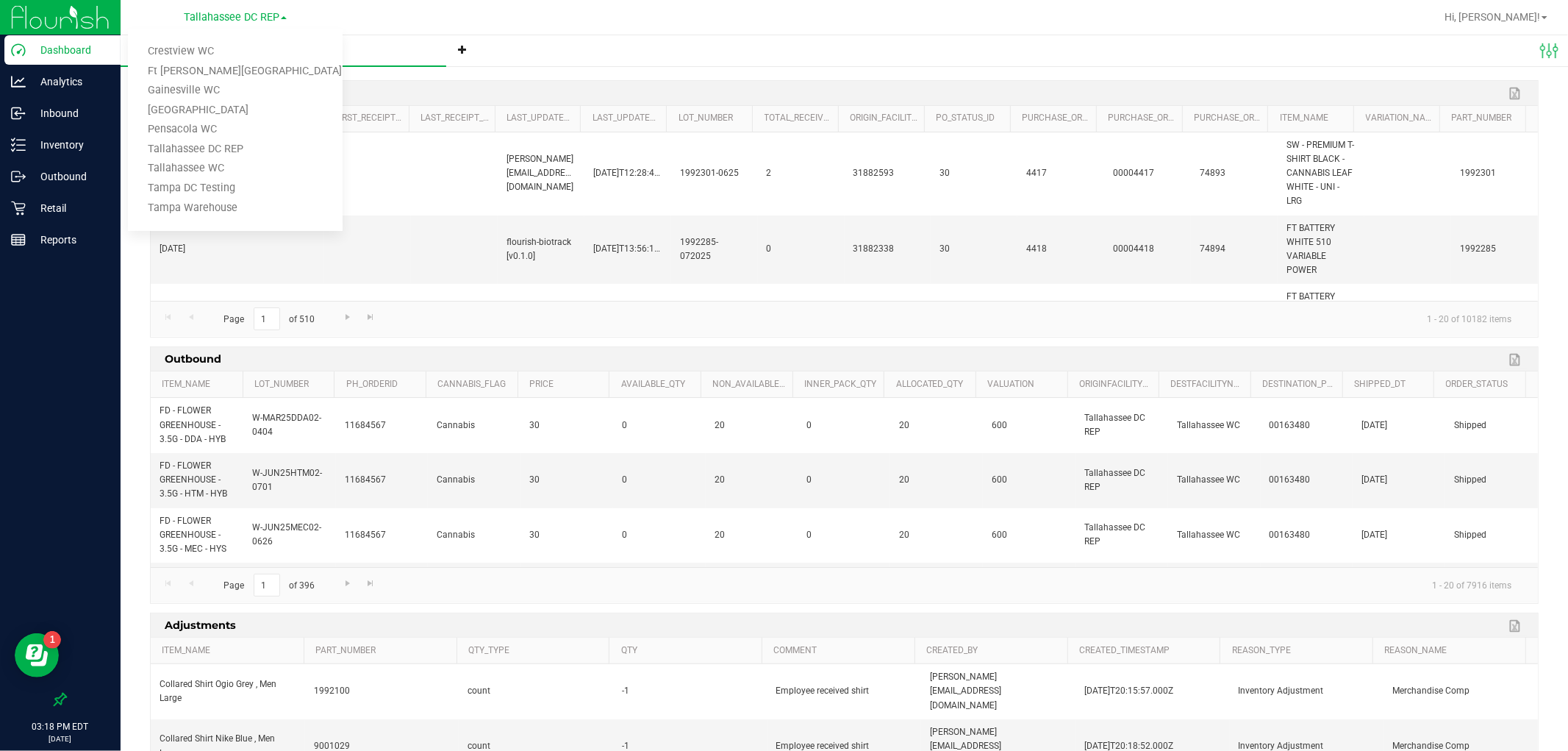
click at [1025, 34] on nav "[GEOGRAPHIC_DATA] DC REP Crestview WC Ft [PERSON_NAME][GEOGRAPHIC_DATA] WC [GEO…" at bounding box center [844, 18] width 1447 height 35
click at [1505, 354] on link "Export to Excel" at bounding box center [1516, 360] width 22 height 19
